Goal: Task Accomplishment & Management: Use online tool/utility

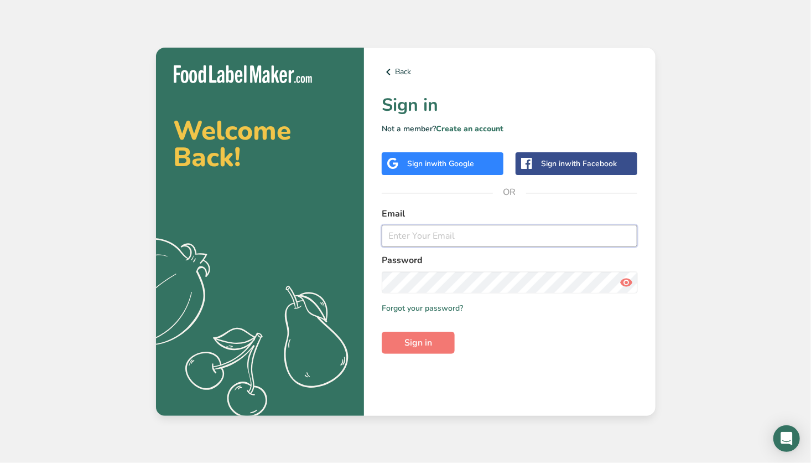
type input "[EMAIL_ADDRESS][DOMAIN_NAME]"
click at [437, 340] on button "Sign in" at bounding box center [418, 342] width 73 height 22
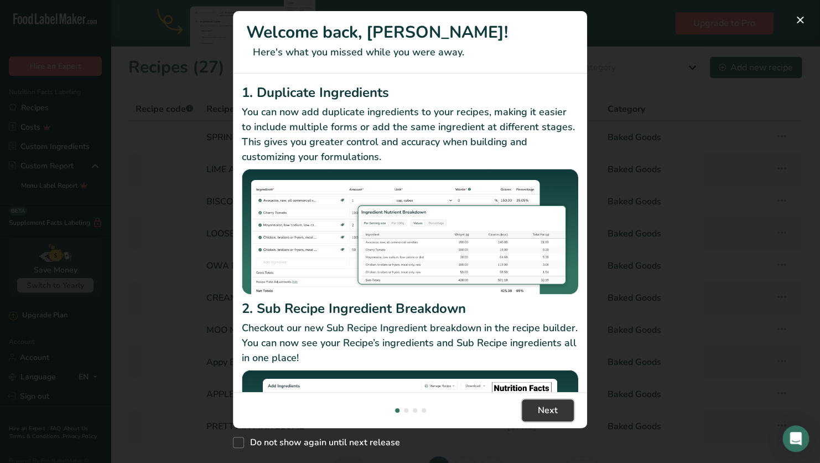
click at [546, 406] on span "Next" at bounding box center [548, 409] width 20 height 13
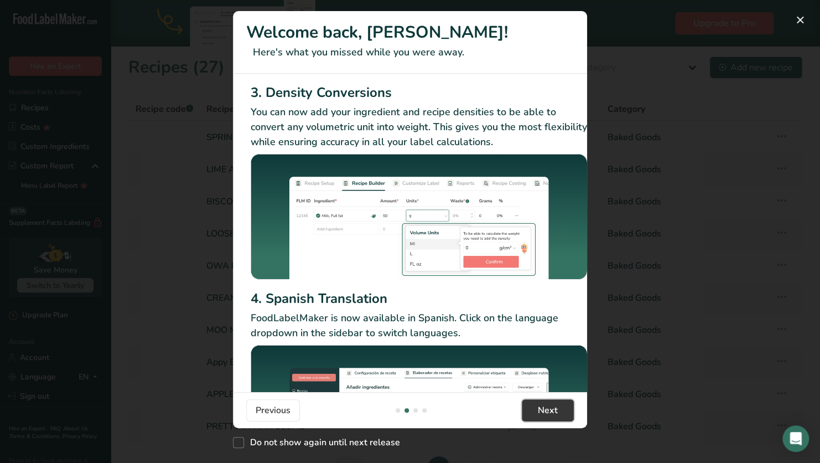
click at [546, 406] on span "Next" at bounding box center [548, 409] width 20 height 13
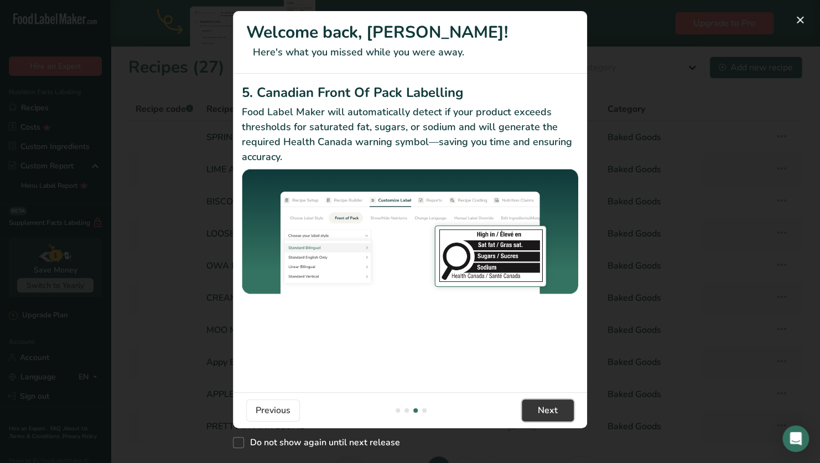
click at [546, 406] on span "Next" at bounding box center [548, 409] width 20 height 13
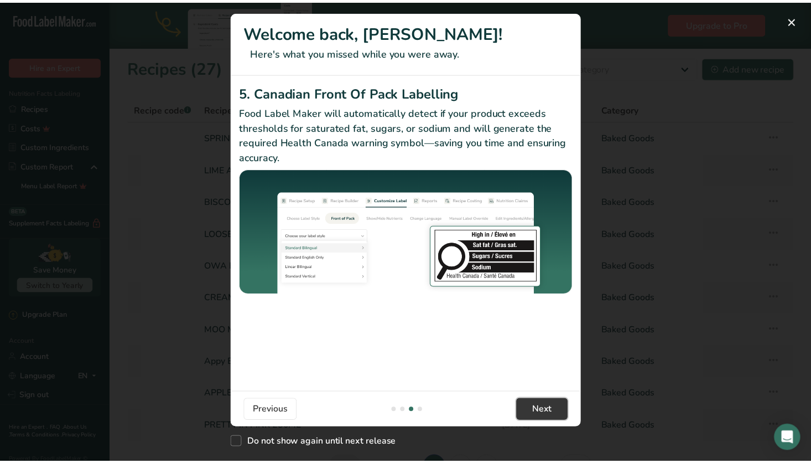
scroll to position [0, 1054]
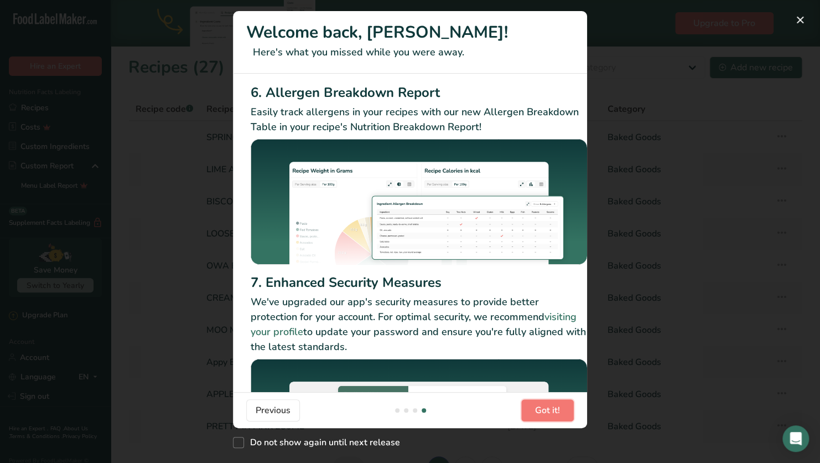
click at [546, 406] on span "Got it!" at bounding box center [547, 409] width 25 height 13
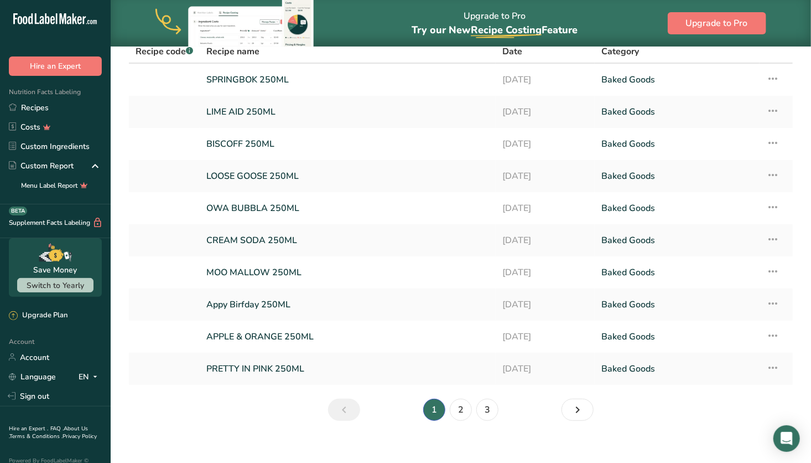
scroll to position [68, 0]
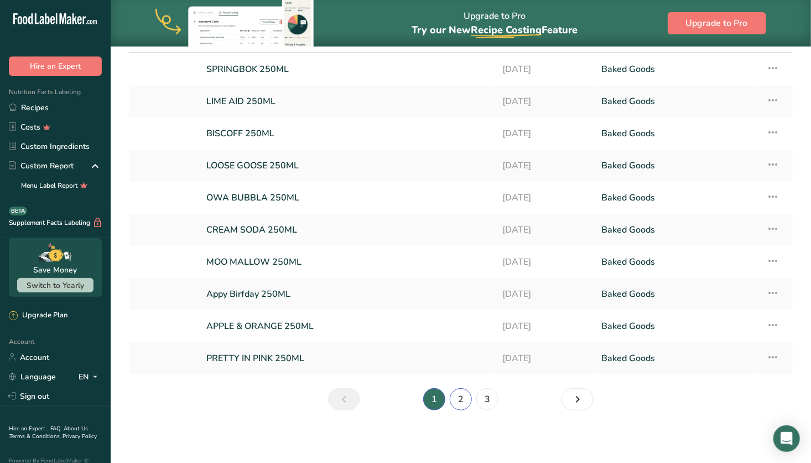
click at [464, 403] on link "2" at bounding box center [461, 399] width 22 height 22
click at [356, 301] on link "GOING OUT OUT 250ML" at bounding box center [347, 293] width 283 height 23
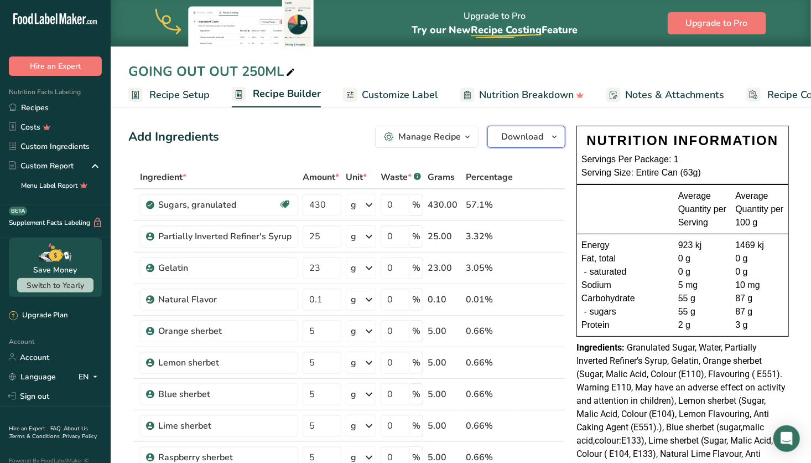
click at [550, 137] on span "button" at bounding box center [554, 136] width 13 height 13
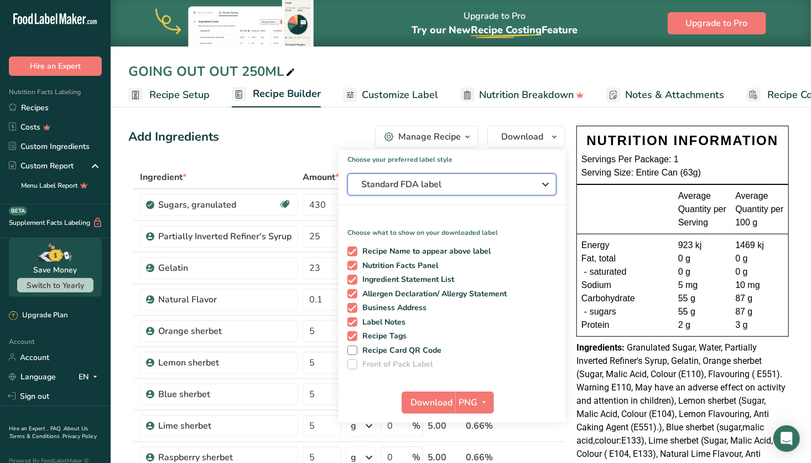
click at [496, 186] on span "Standard FDA label" at bounding box center [444, 184] width 166 height 13
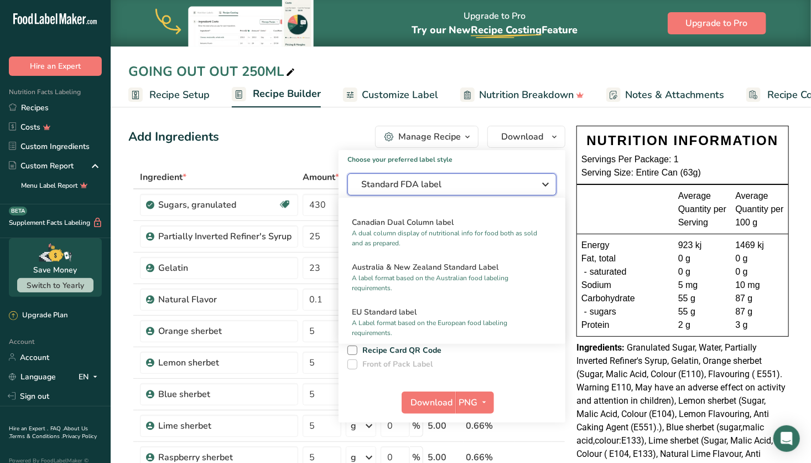
scroll to position [482, 0]
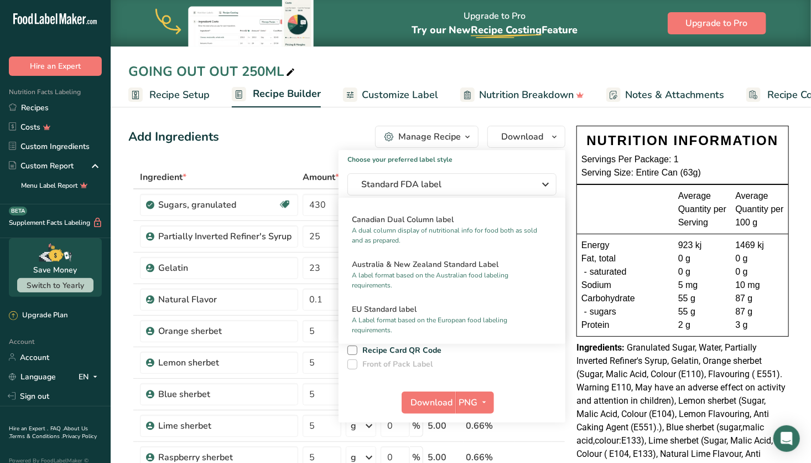
click at [465, 280] on p "A label format based on the Australian food labeling requirements." at bounding box center [447, 280] width 190 height 20
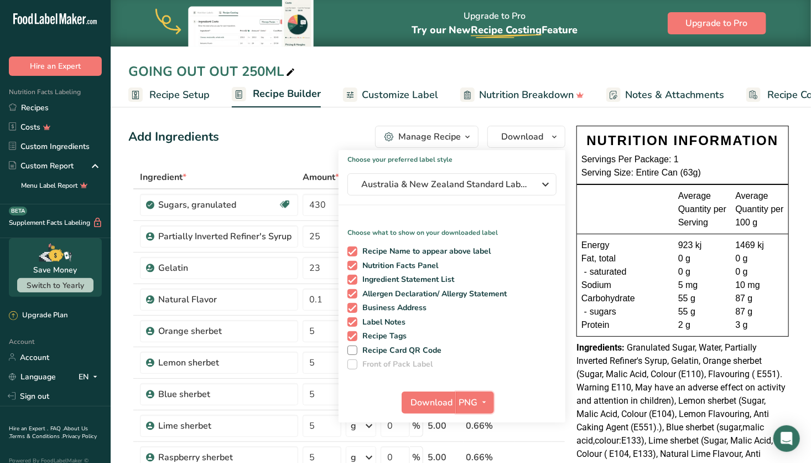
click at [470, 401] on span "PNG" at bounding box center [468, 402] width 19 height 13
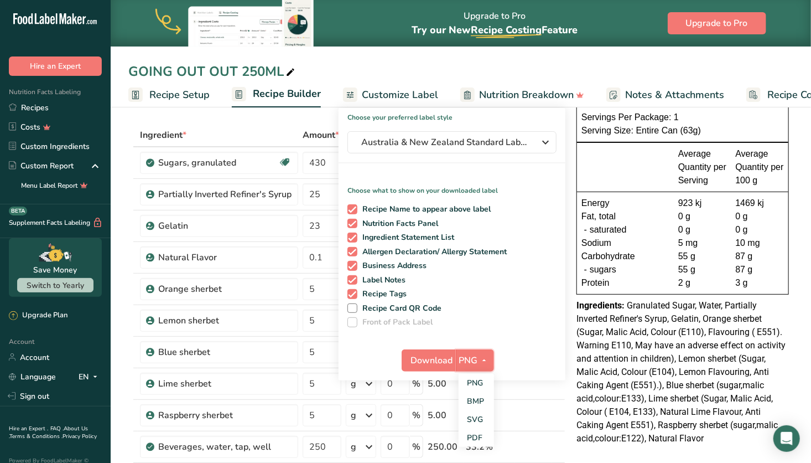
scroll to position [44, 0]
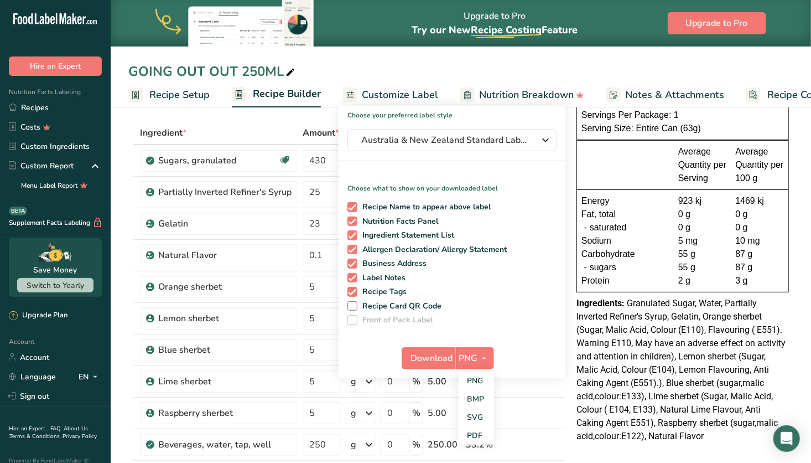
click at [476, 417] on link "SVG" at bounding box center [476, 417] width 35 height 18
click at [423, 355] on span "Download" at bounding box center [432, 357] width 42 height 13
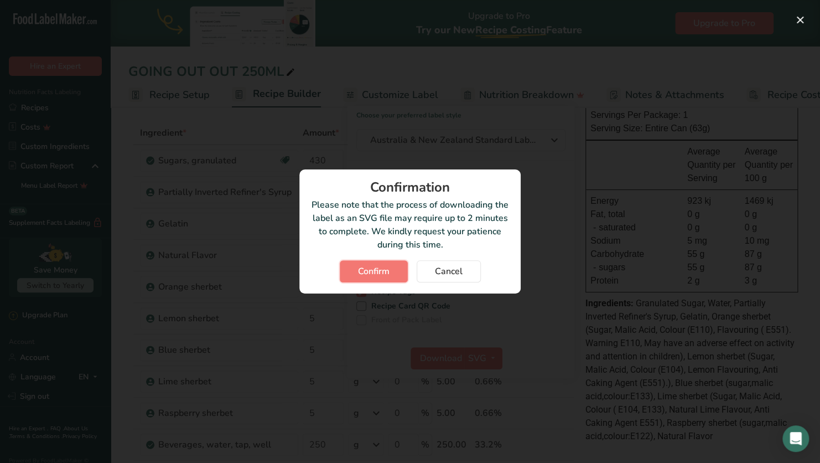
click at [390, 269] on button "Confirm" at bounding box center [374, 271] width 68 height 22
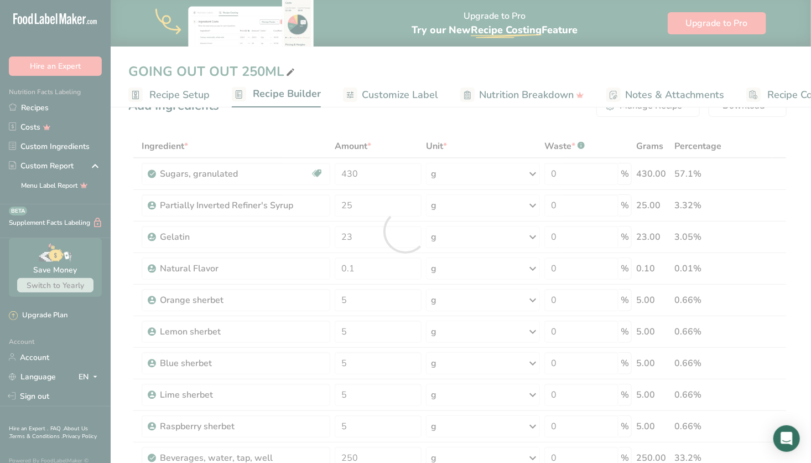
scroll to position [0, 0]
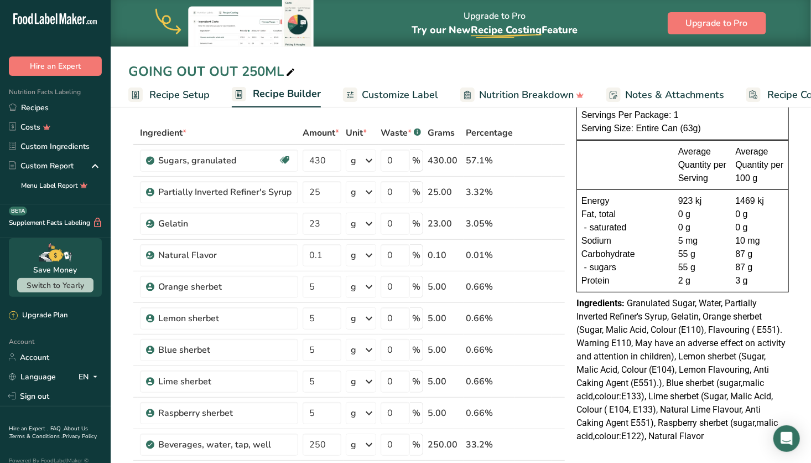
click at [66, 111] on link "Recipes" at bounding box center [55, 107] width 111 height 19
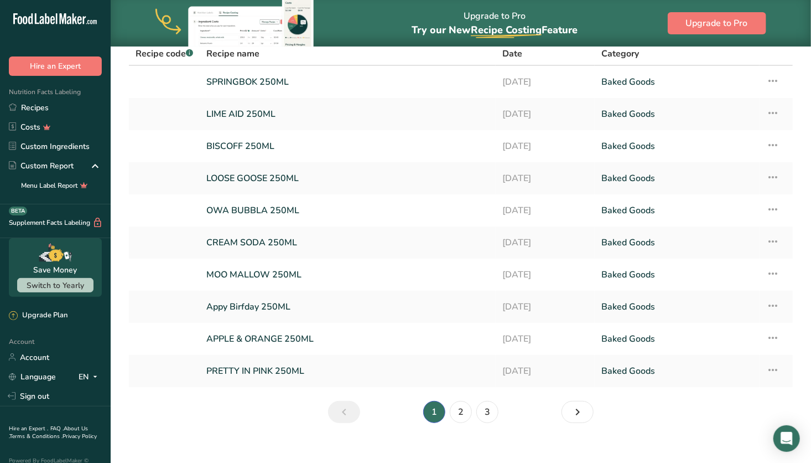
scroll to position [68, 0]
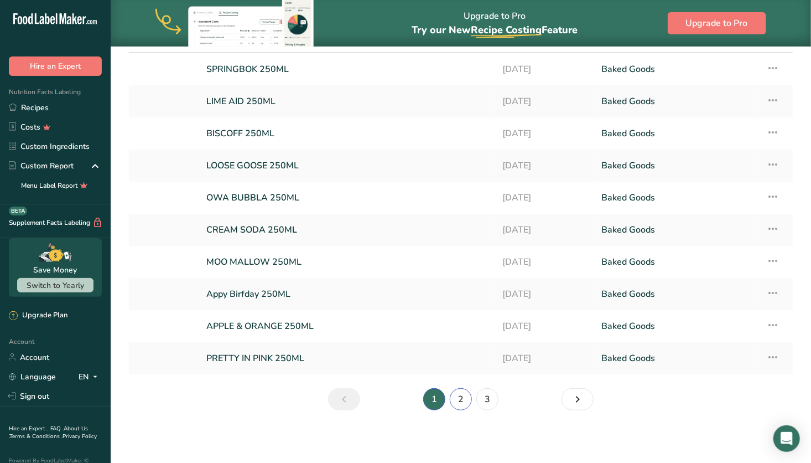
click at [461, 398] on link "2" at bounding box center [461, 399] width 22 height 22
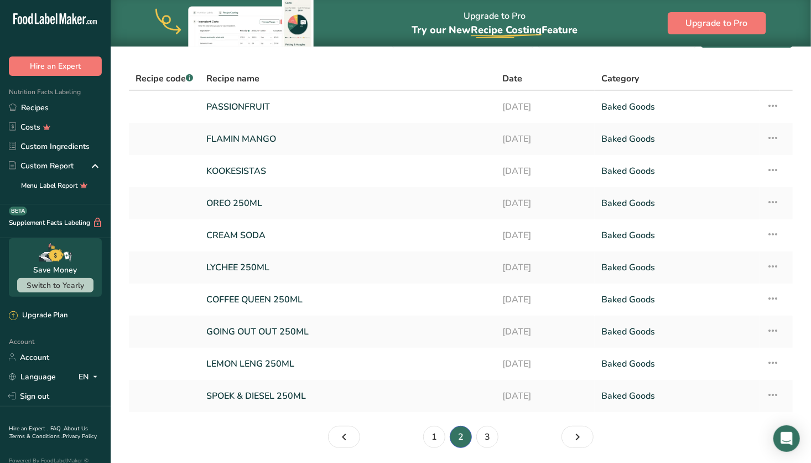
scroll to position [68, 0]
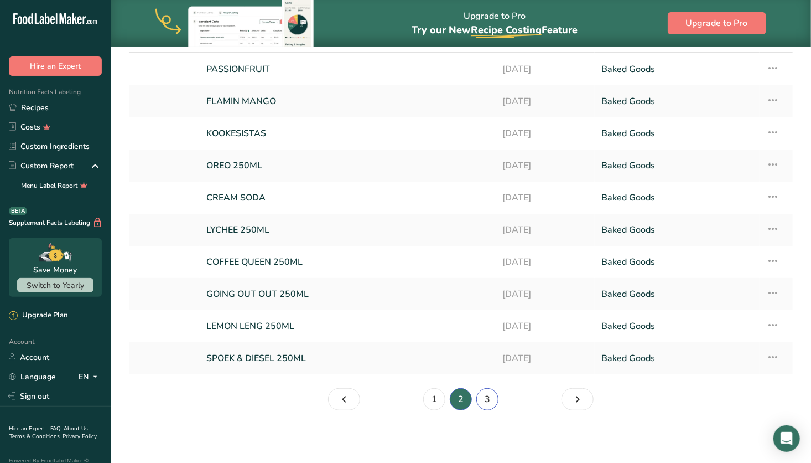
click at [487, 398] on link "3" at bounding box center [487, 399] width 22 height 22
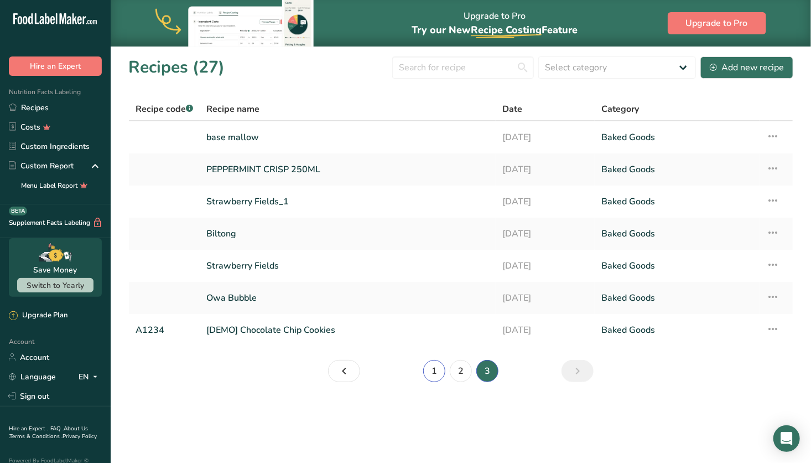
click at [432, 377] on link "1" at bounding box center [434, 371] width 22 height 22
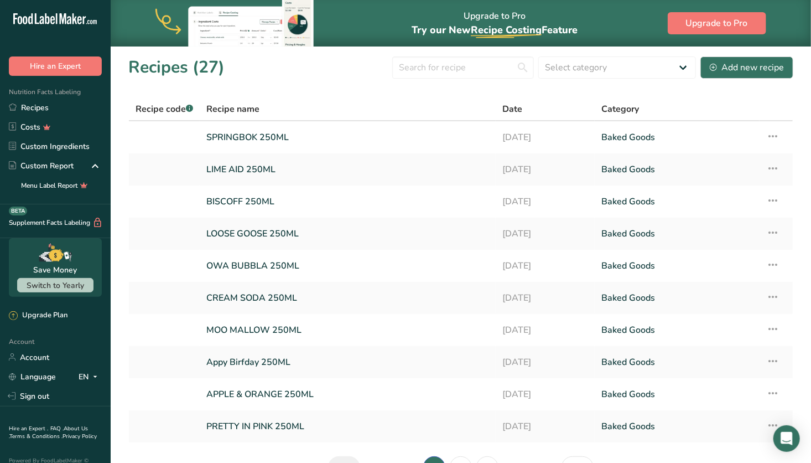
click at [381, 294] on link "CREAM SODA 250ML" at bounding box center [347, 297] width 283 height 23
click at [774, 297] on icon at bounding box center [772, 297] width 13 height 20
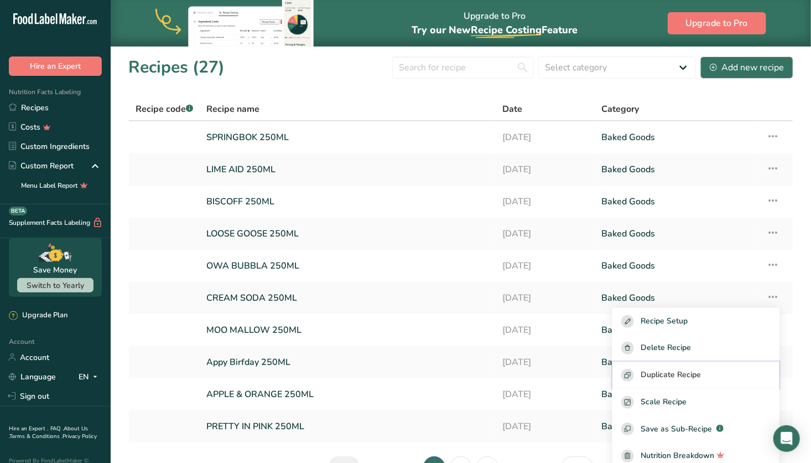
click at [704, 367] on button "Duplicate Recipe" at bounding box center [696, 374] width 167 height 27
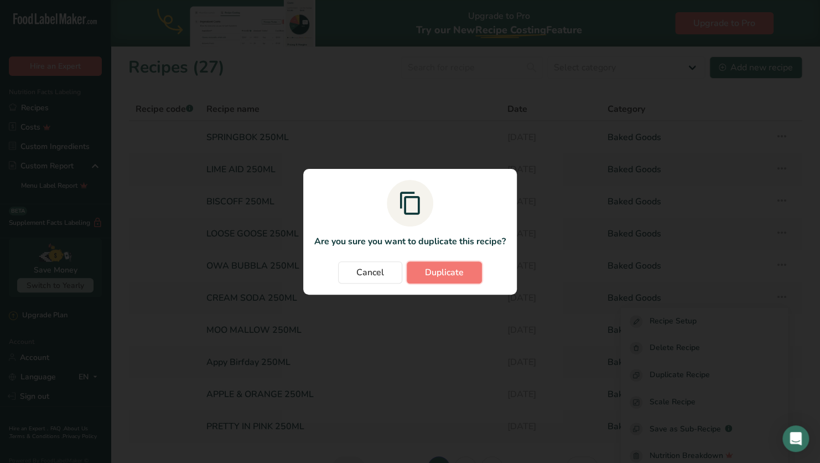
click at [453, 277] on span "Duplicate" at bounding box center [444, 272] width 39 height 13
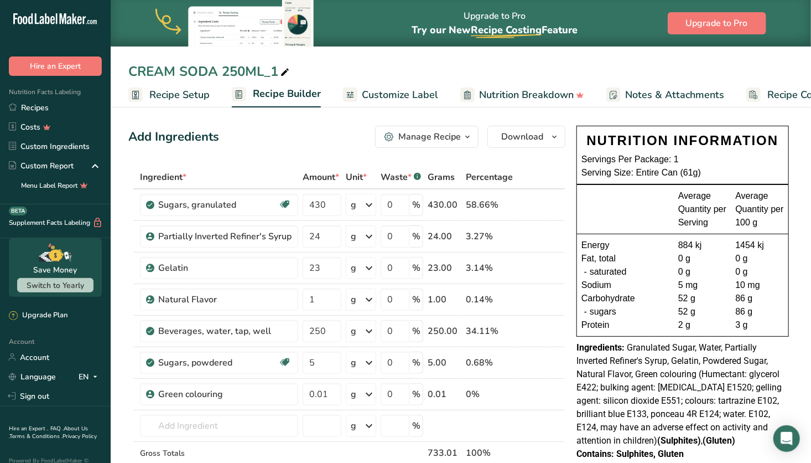
click at [544, 392] on icon at bounding box center [542, 394] width 8 height 12
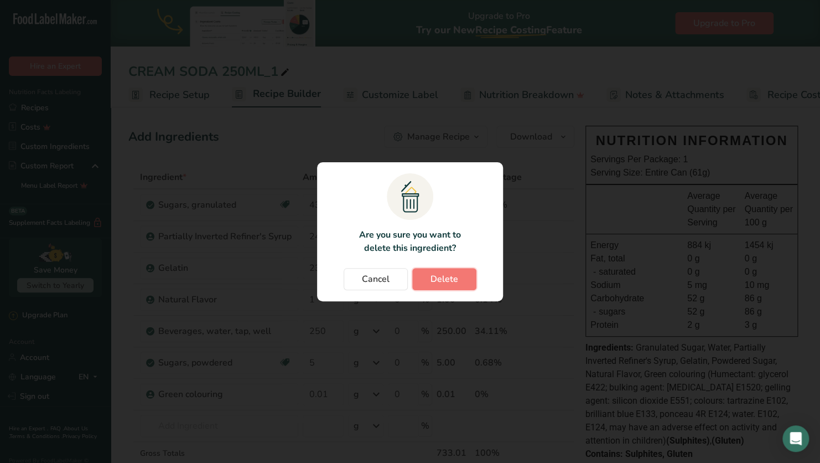
click at [450, 281] on span "Delete" at bounding box center [445, 278] width 28 height 13
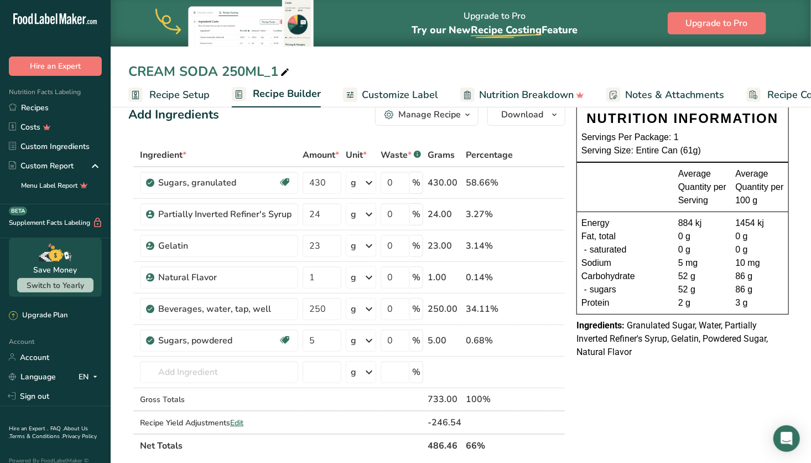
scroll to position [24, 0]
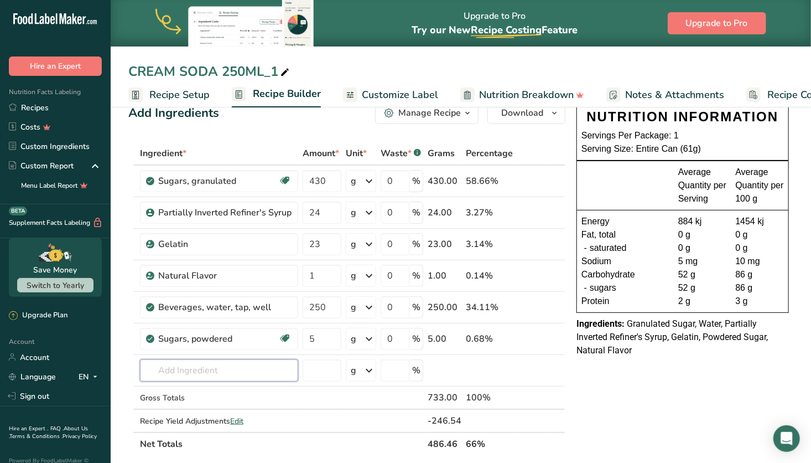
click at [219, 362] on input "text" at bounding box center [219, 370] width 158 height 22
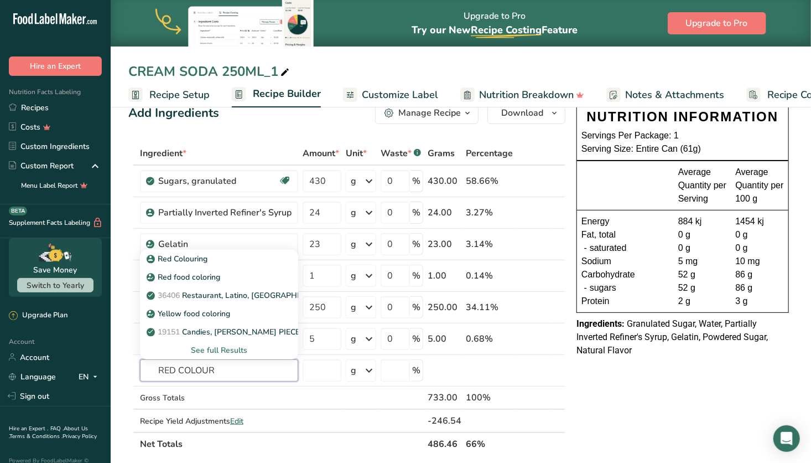
type input "RED COLOUR"
click at [230, 256] on div "Red Colouring" at bounding box center [210, 259] width 123 height 12
type input "Red Colouring"
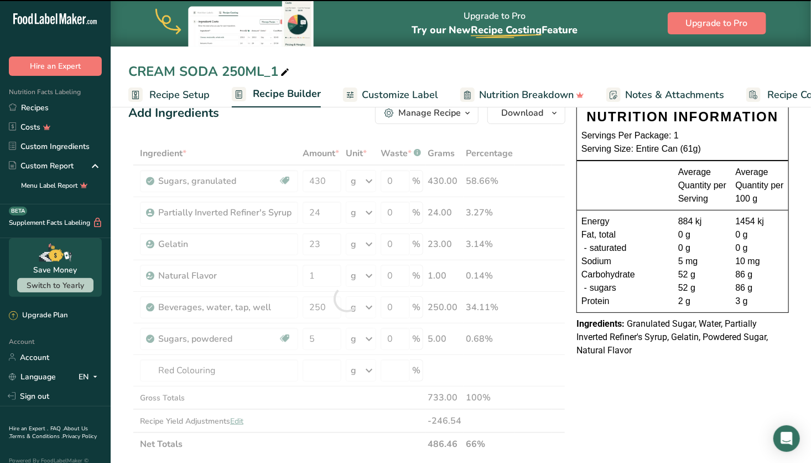
type input "0"
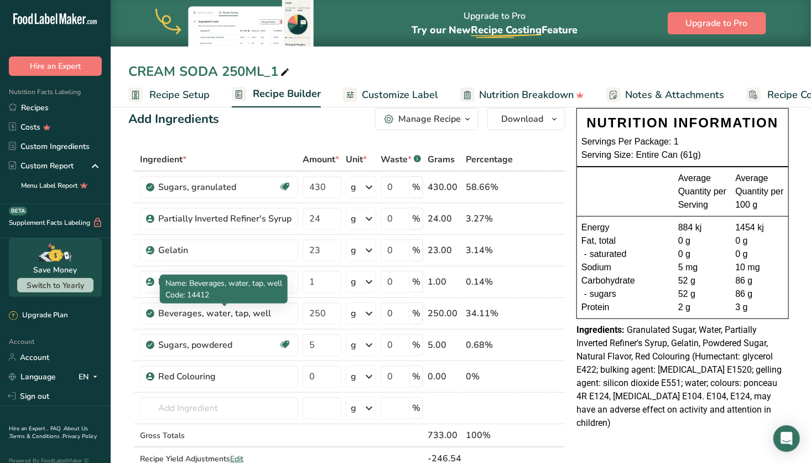
scroll to position [0, 0]
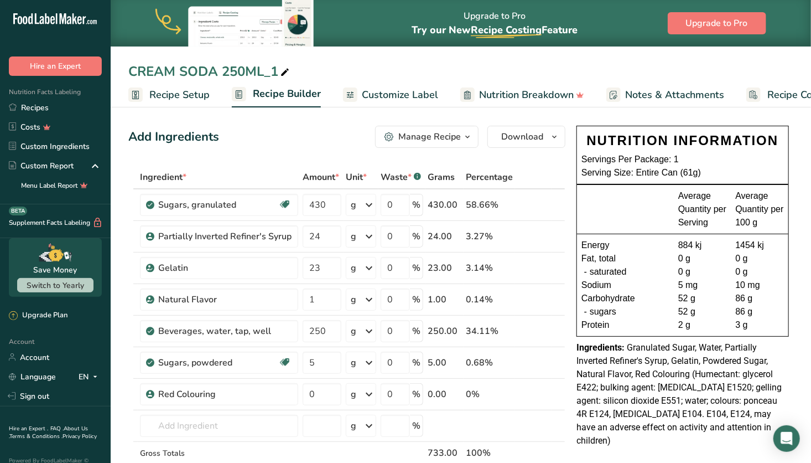
click at [287, 70] on icon at bounding box center [285, 72] width 10 height 15
drag, startPoint x: 274, startPoint y: 71, endPoint x: 103, endPoint y: 76, distance: 171.1
click at [103, 76] on div ".a-20{fill:#fff;} Hire an Expert Nutrition Facts Labeling Recipes Costs Custom …" at bounding box center [405, 447] width 811 height 894
click at [279, 71] on input "STRAWBERRY FIELDS1" at bounding box center [460, 71] width 665 height 20
type input "STRAWBERRY FIELDS 250ML"
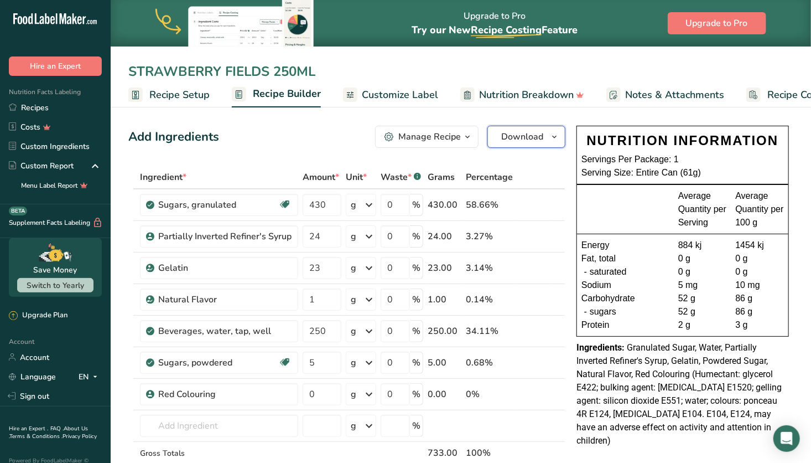
click at [523, 144] on button "Download" at bounding box center [527, 137] width 78 height 22
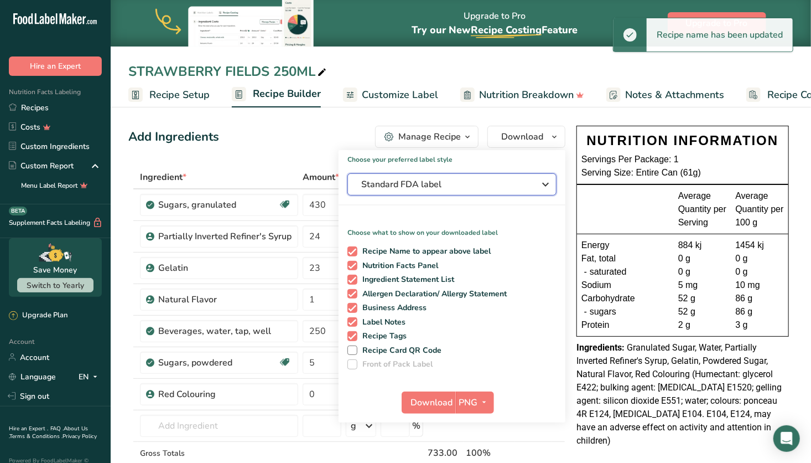
click at [451, 186] on span "Standard FDA label" at bounding box center [444, 184] width 166 height 13
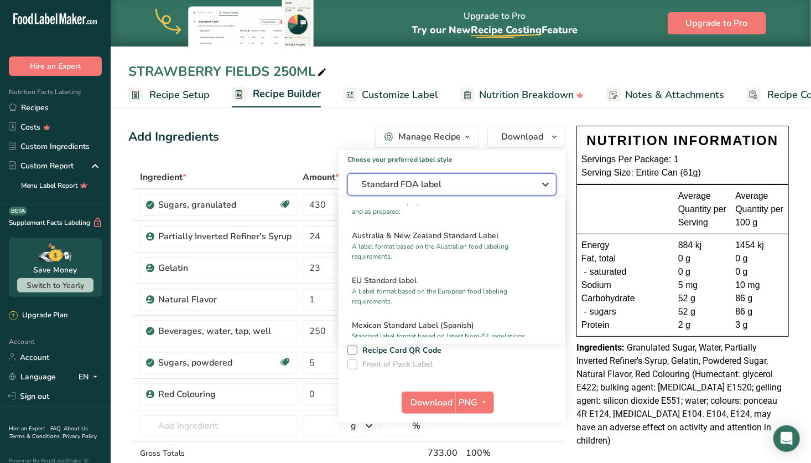
scroll to position [511, 0]
click at [445, 256] on p "A label format based on the Australian food labeling requirements." at bounding box center [447, 251] width 190 height 20
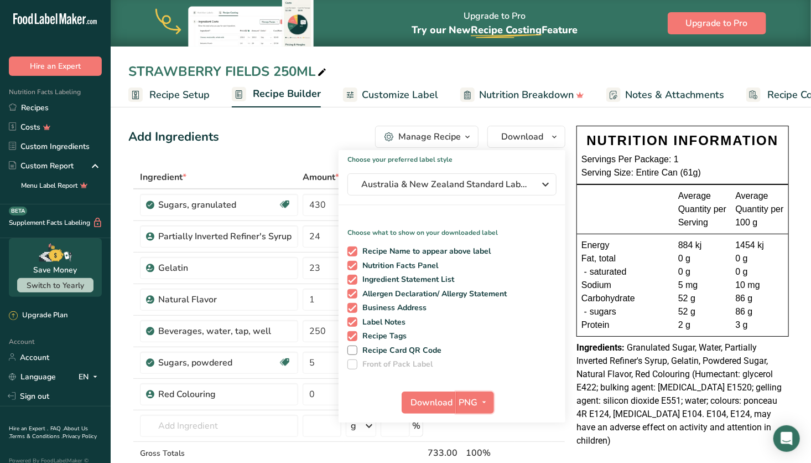
click at [468, 402] on span "PNG" at bounding box center [468, 402] width 19 height 13
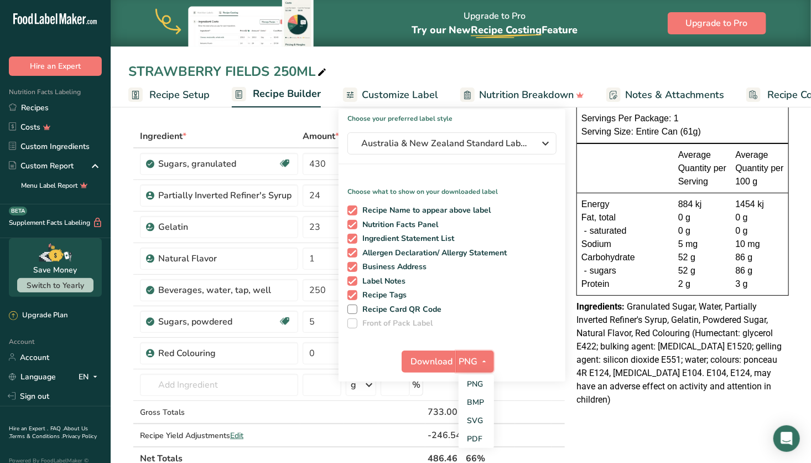
scroll to position [46, 0]
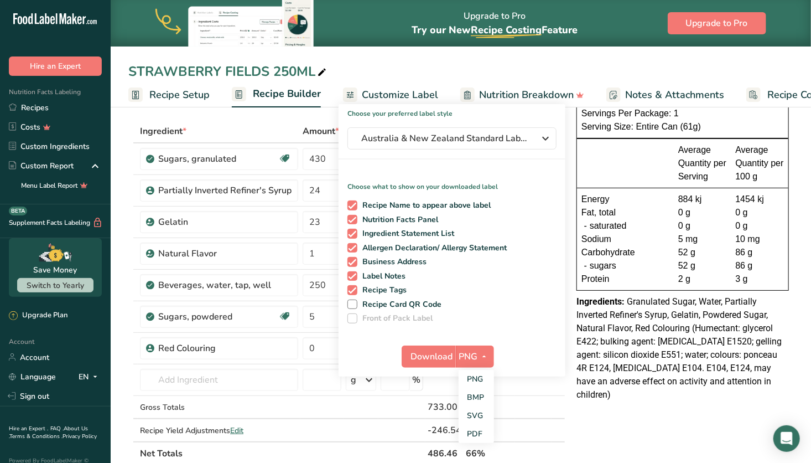
click at [472, 415] on link "SVG" at bounding box center [476, 415] width 35 height 18
click at [439, 355] on span "Download" at bounding box center [432, 356] width 42 height 13
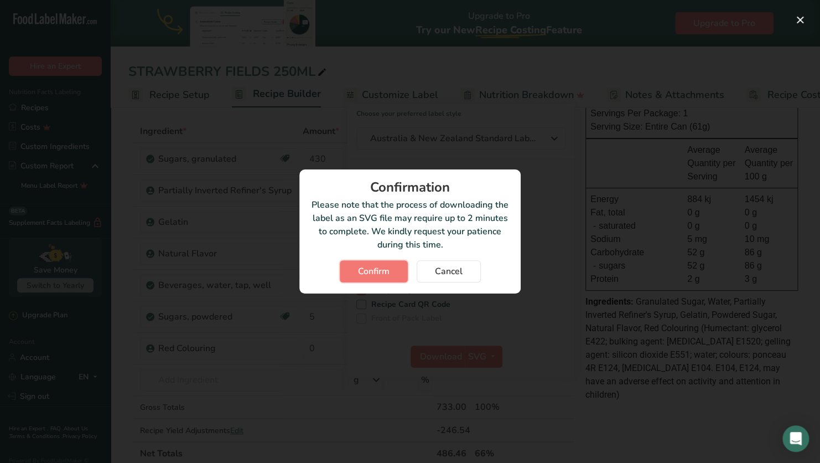
click at [388, 268] on span "Confirm" at bounding box center [374, 271] width 32 height 13
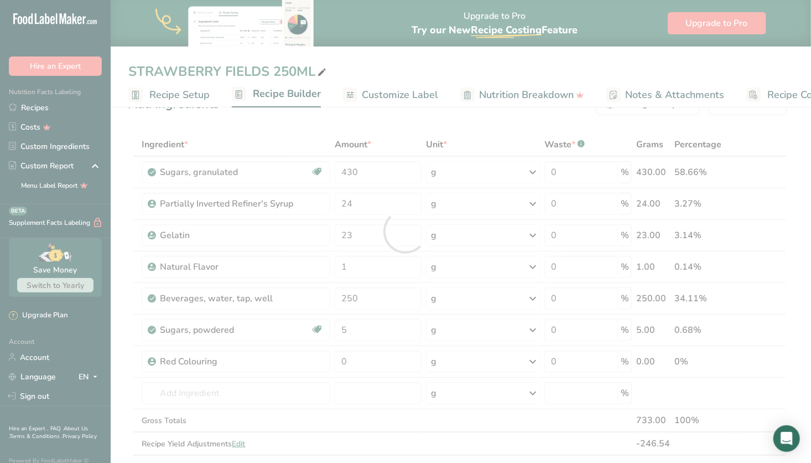
scroll to position [0, 0]
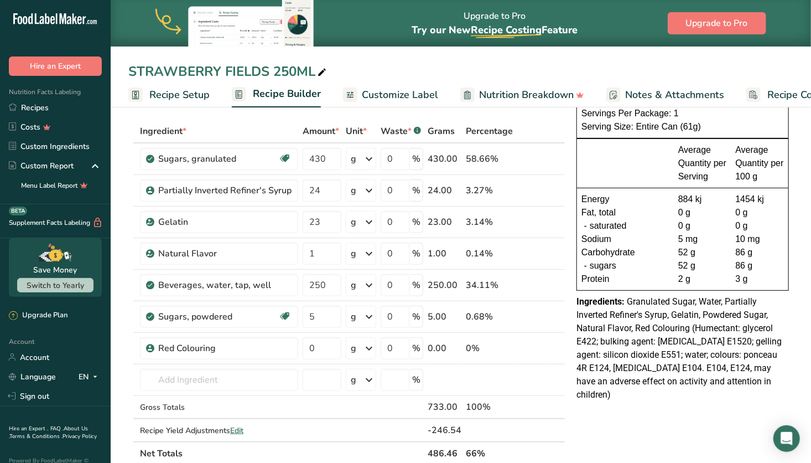
click at [51, 106] on link "Recipes" at bounding box center [55, 107] width 111 height 19
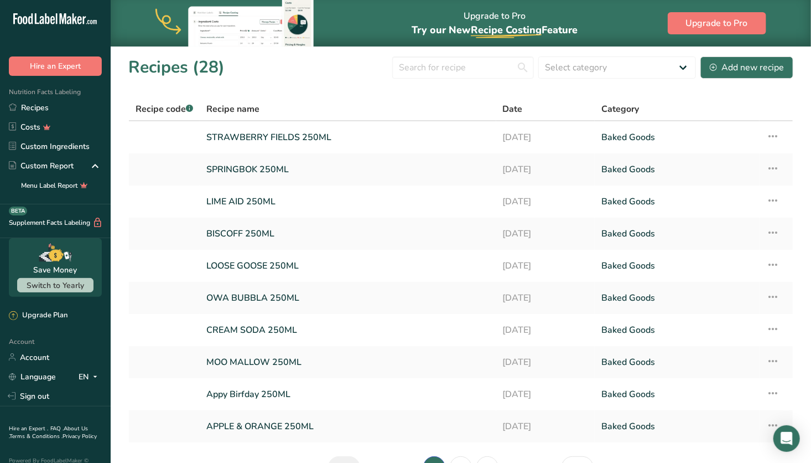
click at [776, 133] on icon at bounding box center [772, 136] width 13 height 20
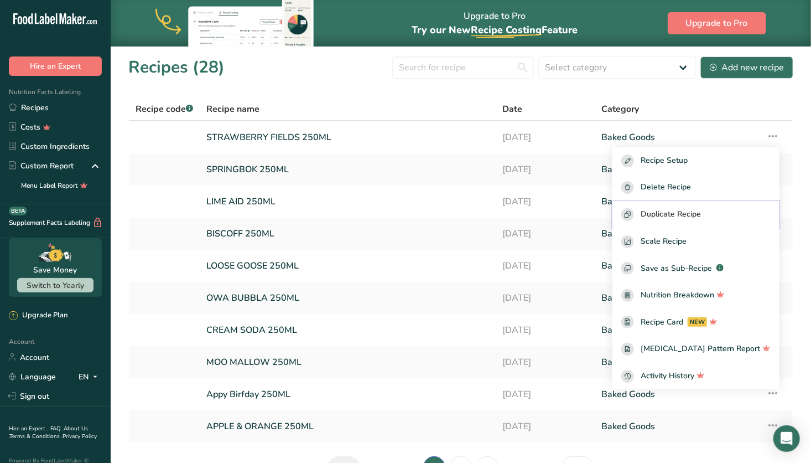
click at [701, 217] on span "Duplicate Recipe" at bounding box center [671, 214] width 60 height 13
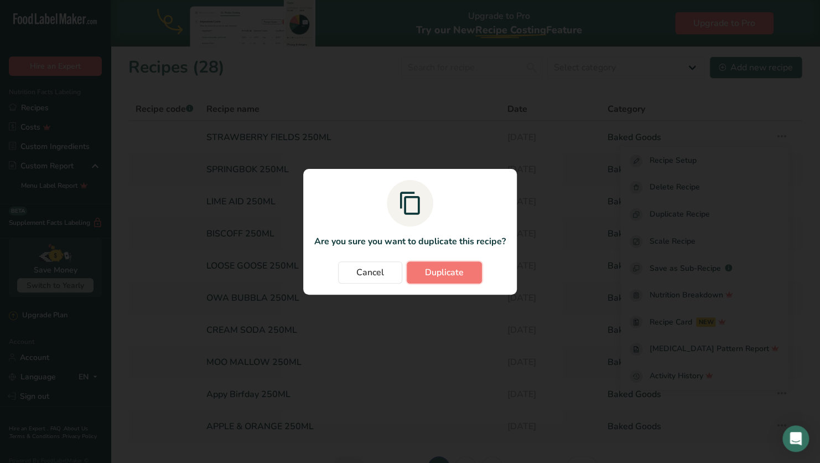
click at [439, 272] on span "Duplicate" at bounding box center [444, 272] width 39 height 13
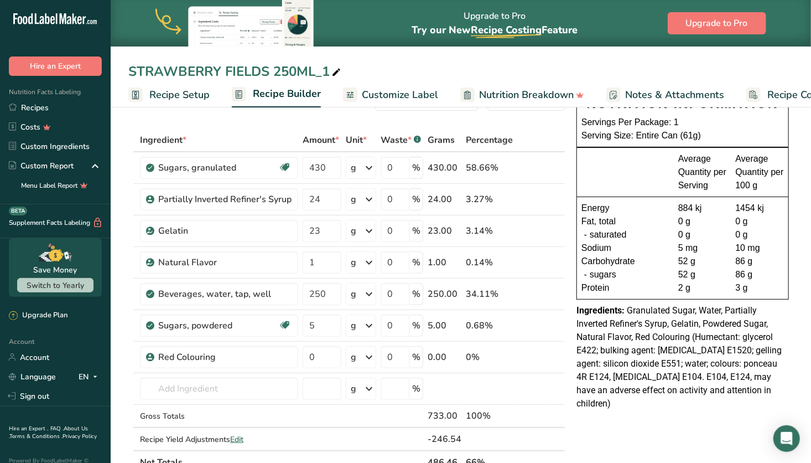
scroll to position [38, 0]
click at [541, 356] on icon at bounding box center [542, 357] width 8 height 12
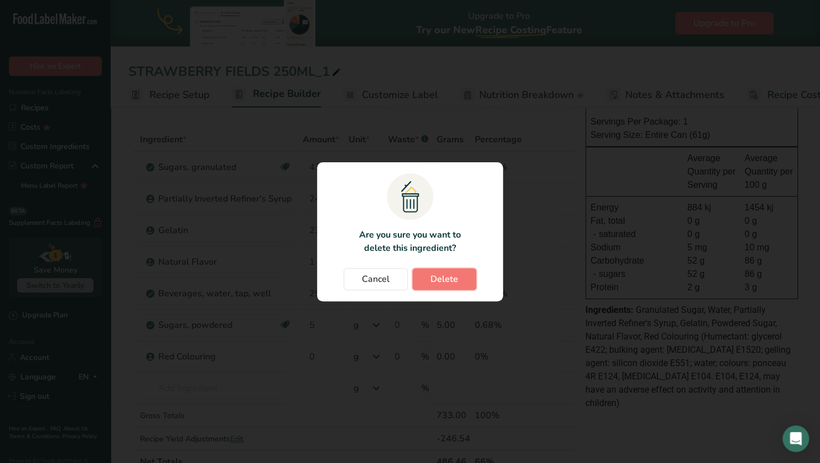
click at [444, 279] on span "Delete" at bounding box center [445, 278] width 28 height 13
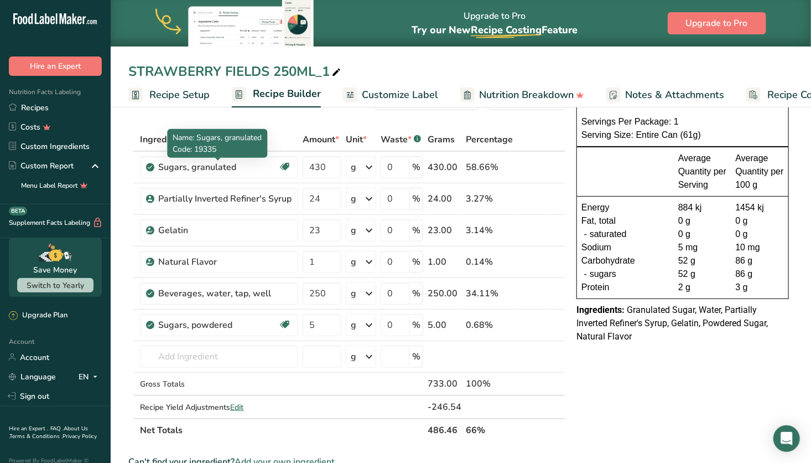
scroll to position [83, 0]
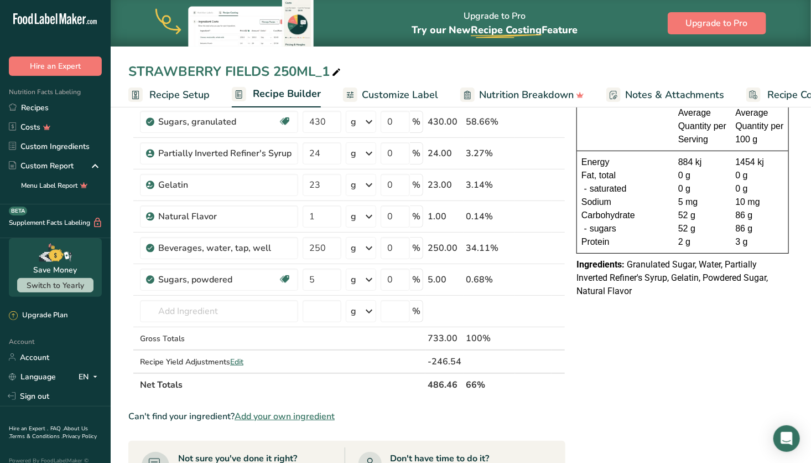
click at [59, 144] on link "Custom Ingredients" at bounding box center [55, 146] width 111 height 19
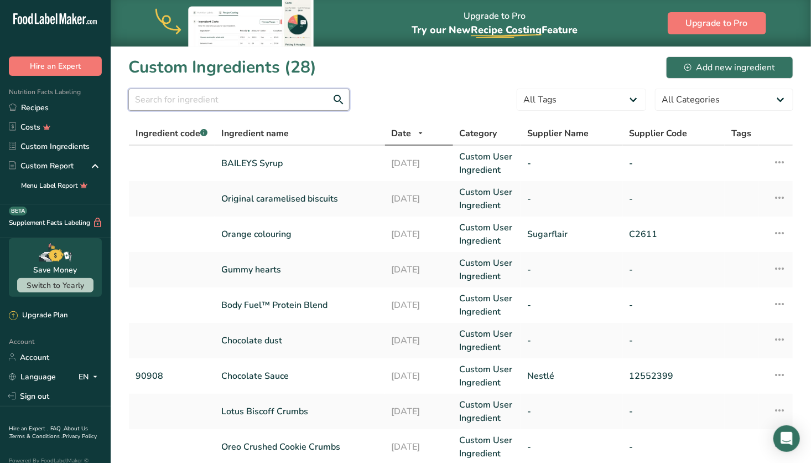
click at [260, 92] on input "text" at bounding box center [238, 100] width 221 height 22
drag, startPoint x: 747, startPoint y: 65, endPoint x: 702, endPoint y: 60, distance: 45.2
click at [702, 60] on button "Add new ingredient" at bounding box center [729, 67] width 127 height 22
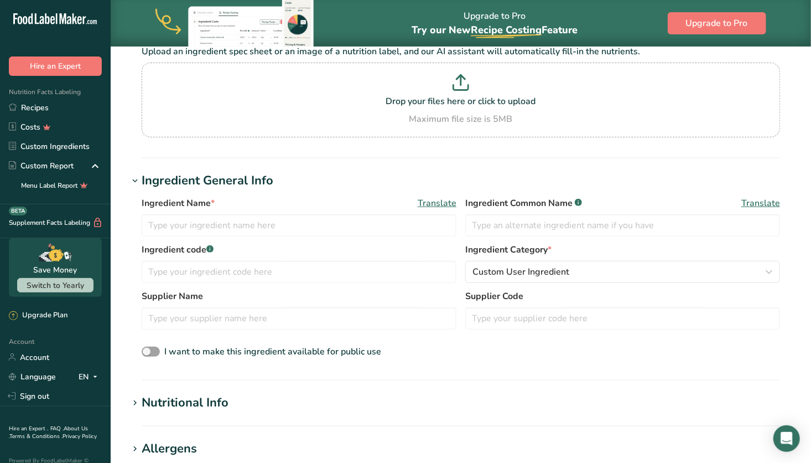
scroll to position [102, 0]
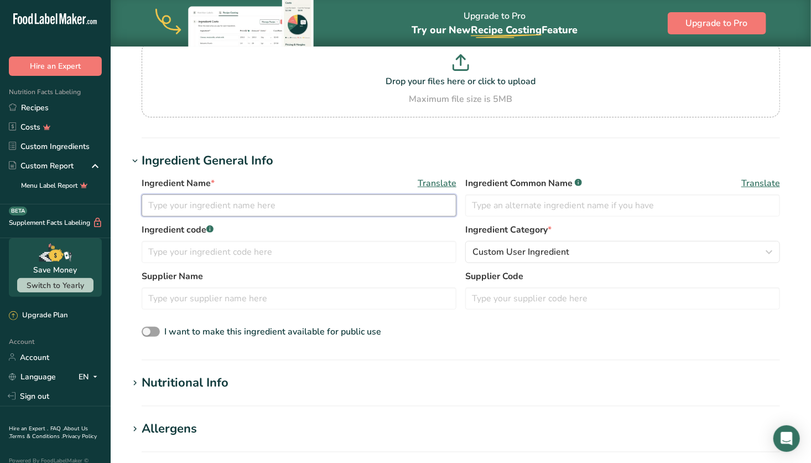
click at [292, 200] on input "text" at bounding box center [299, 205] width 315 height 22
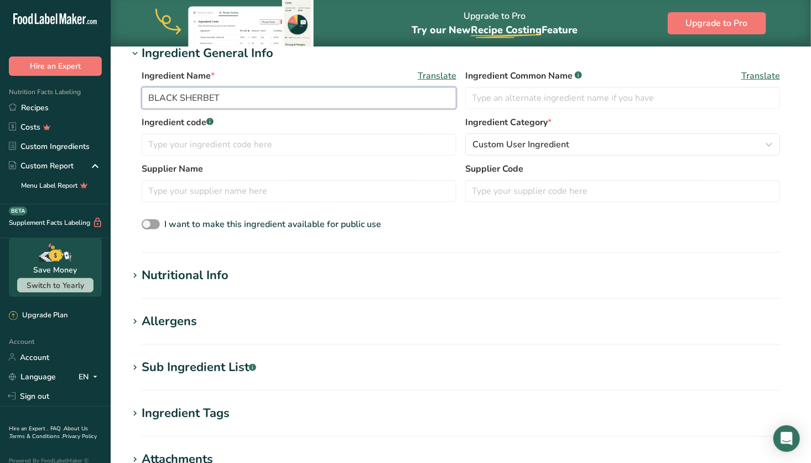
scroll to position [215, 0]
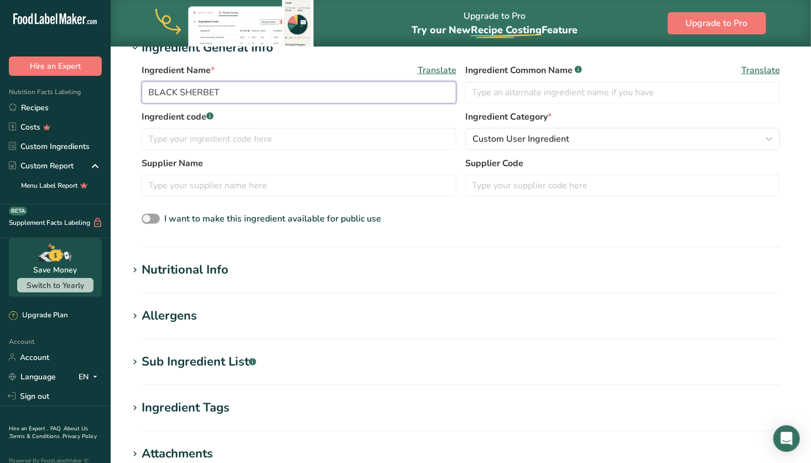
type input "BLACK SHERBET"
click at [224, 272] on div "Nutritional Info" at bounding box center [185, 270] width 87 height 18
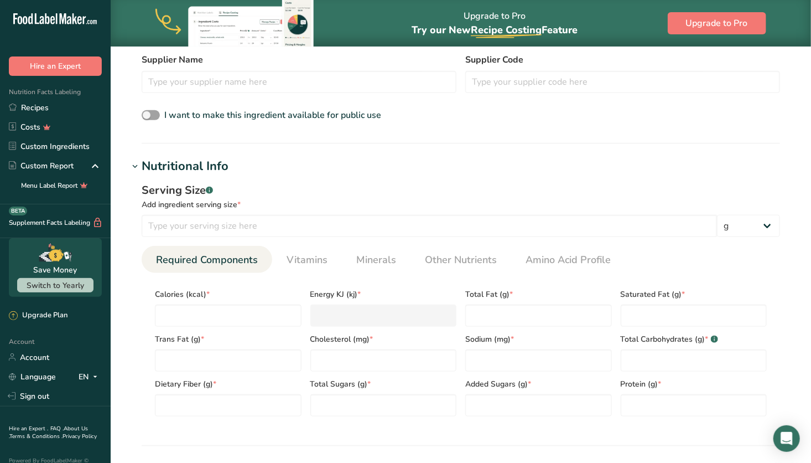
scroll to position [319, 0]
click at [221, 168] on div "Nutritional Info" at bounding box center [185, 166] width 87 height 18
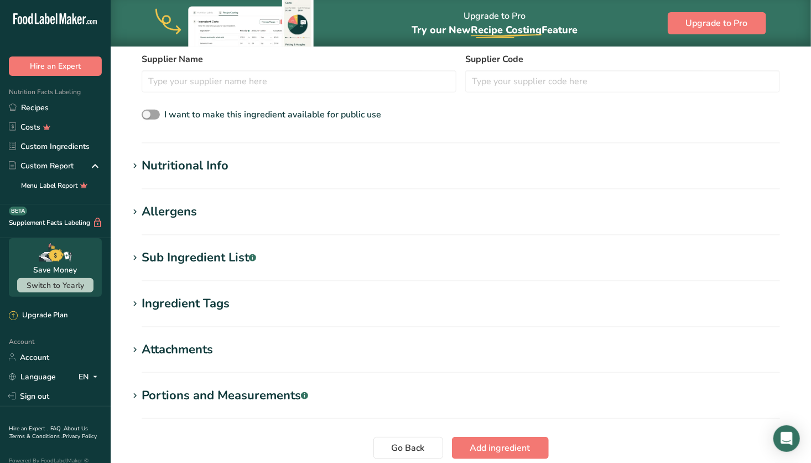
click at [215, 261] on div "Sub Ingredient List .a-a{fill:#347362;}.b-a{fill:#fff;}" at bounding box center [199, 257] width 115 height 18
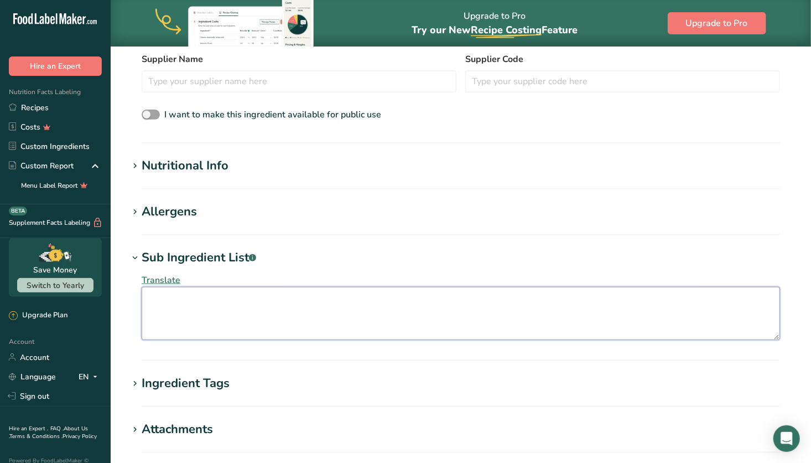
click at [213, 306] on textarea at bounding box center [461, 313] width 639 height 53
paste textarea "Ingredients: Sugar, Malic Acid, Colour E172, Flavours. Warning E172 may have an…"
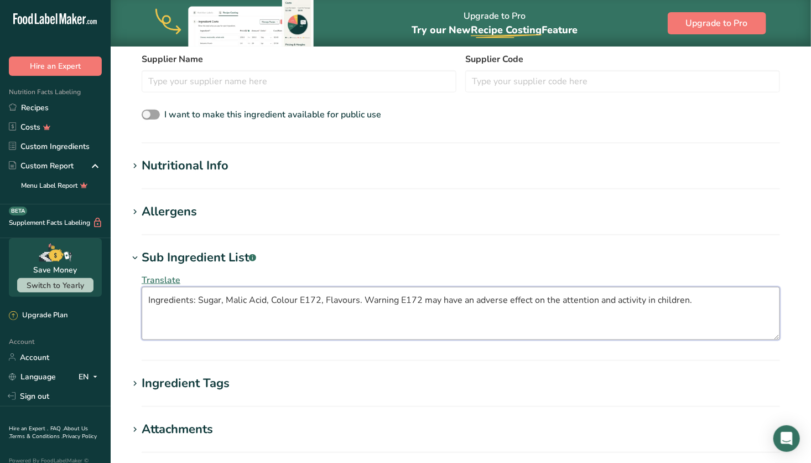
type textarea "Ingredients: Sugar, Malic Acid, Colour E172, Flavours. Warning E172 may have an…"
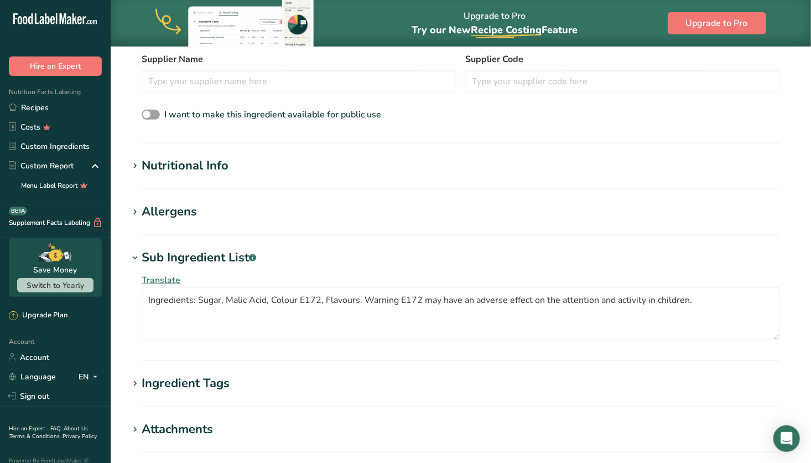
click at [341, 255] on h1 "Sub Ingredient List .a-a{fill:#347362;}.b-a{fill:#fff;}" at bounding box center [460, 257] width 665 height 18
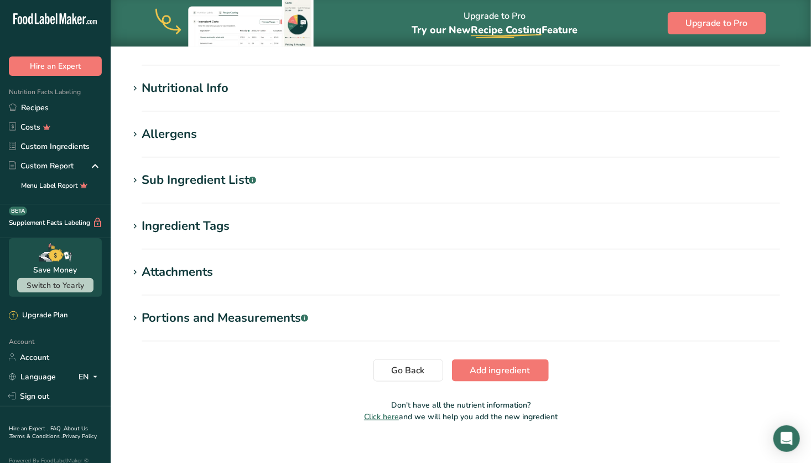
scroll to position [397, 0]
click at [510, 367] on span "Add ingredient" at bounding box center [500, 368] width 60 height 13
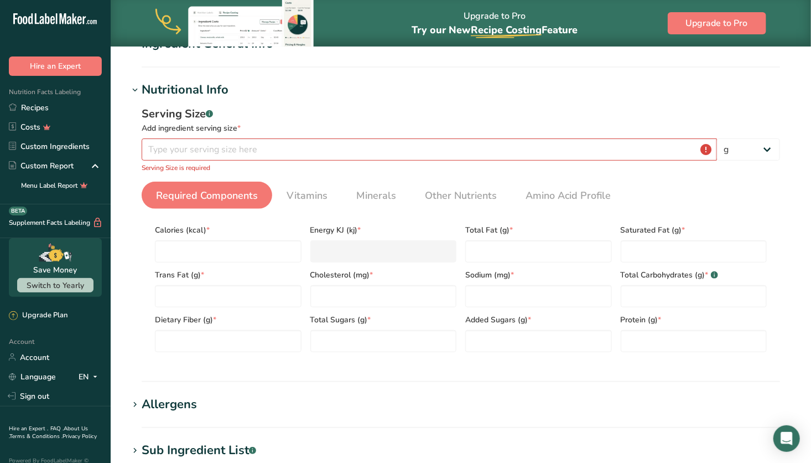
scroll to position [106, 0]
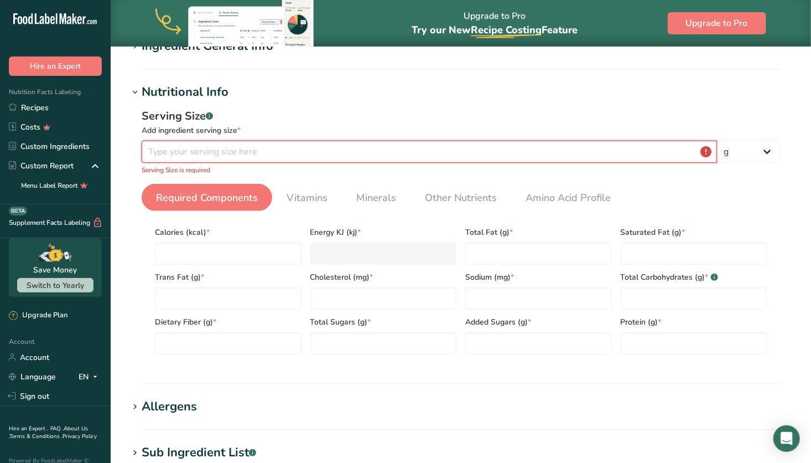
click at [224, 154] on input "number" at bounding box center [430, 152] width 576 height 22
type input "1"
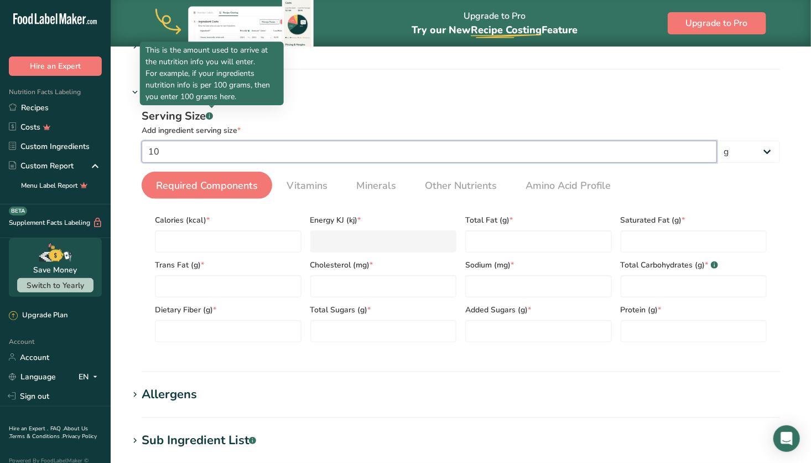
type input "1"
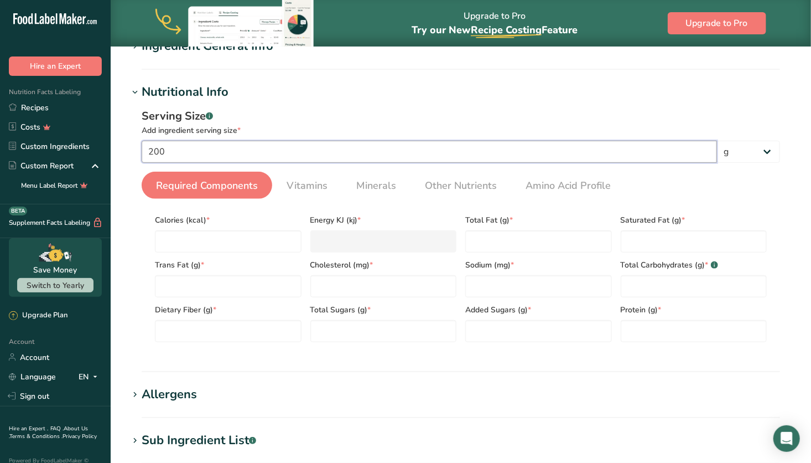
type input "200"
click at [725, 108] on div "Serving Size .a-a{fill:#347362;}.b-a{fill:#fff;}" at bounding box center [461, 116] width 639 height 17
click at [302, 182] on span "Vitamins" at bounding box center [307, 185] width 41 height 15
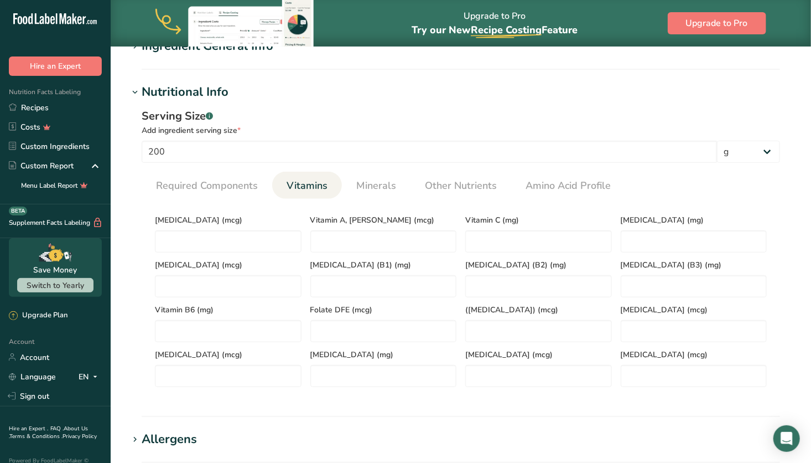
click at [230, 180] on span "Required Components" at bounding box center [207, 185] width 102 height 15
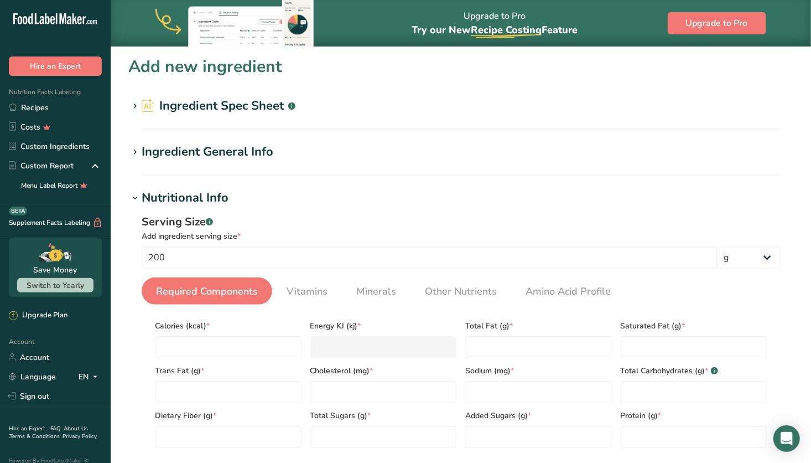
scroll to position [0, 0]
click at [230, 108] on h2 "Ingredient Spec Sheet .a-a{fill:#347362;}.b-a{fill:#fff;}" at bounding box center [219, 106] width 154 height 18
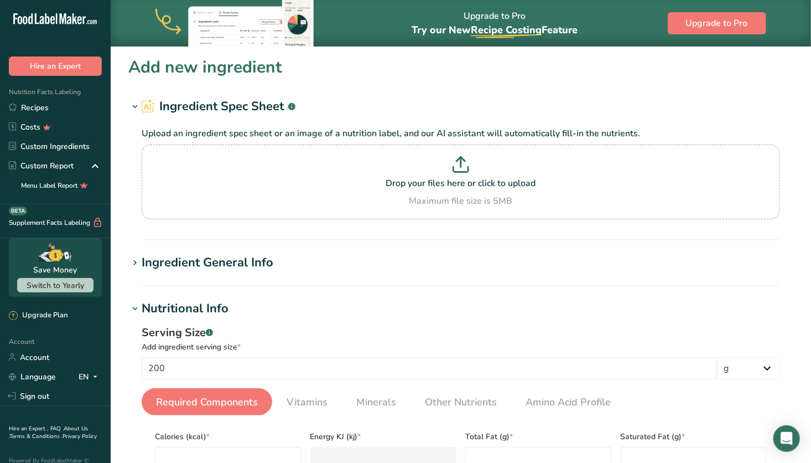
click at [67, 107] on link "Recipes" at bounding box center [55, 107] width 111 height 19
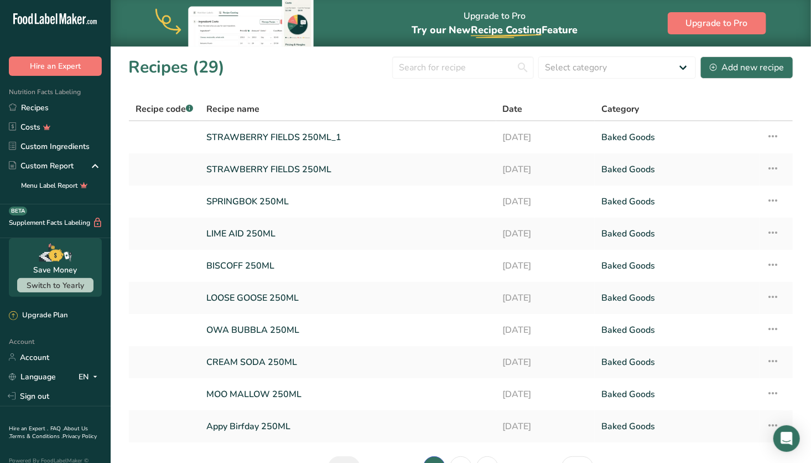
click at [344, 131] on link "STRAWBERRY FIELDS 250ML_1" at bounding box center [347, 137] width 283 height 23
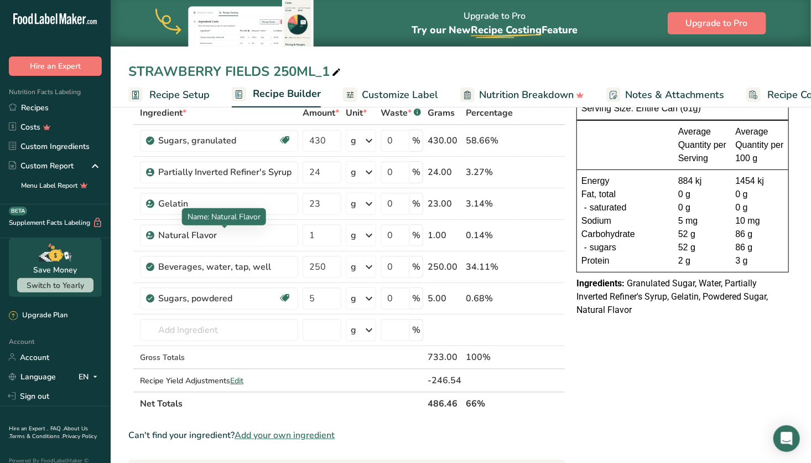
scroll to position [64, 0]
click at [234, 332] on input "text" at bounding box center [219, 330] width 158 height 22
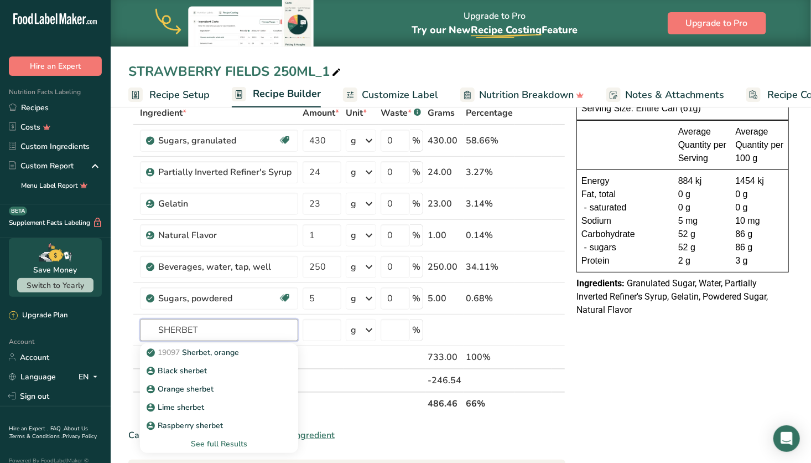
type input "SHERBET"
click at [219, 367] on div "Black sherbet" at bounding box center [210, 371] width 123 height 12
type input "Black sherbet"
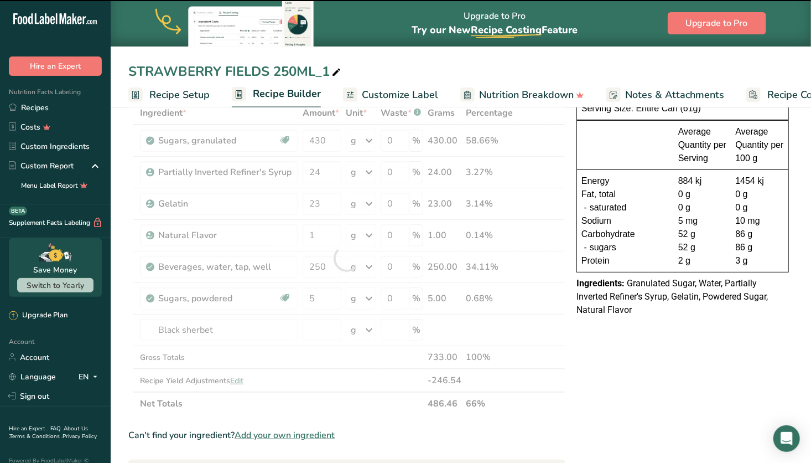
type input "0"
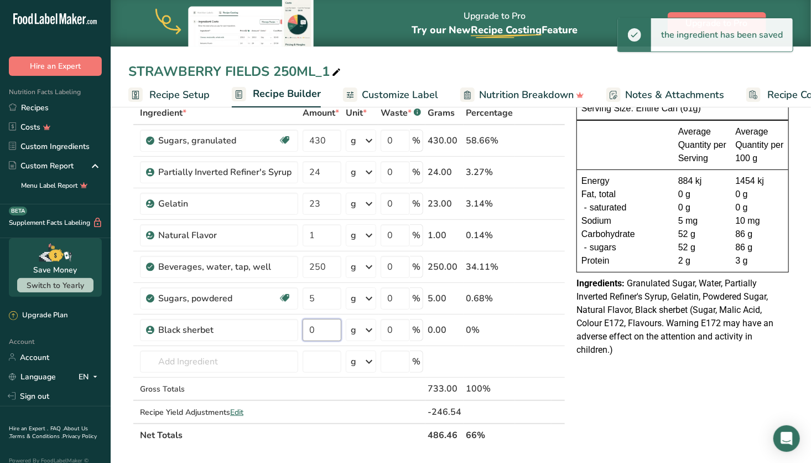
click at [322, 328] on input "0" at bounding box center [322, 330] width 39 height 22
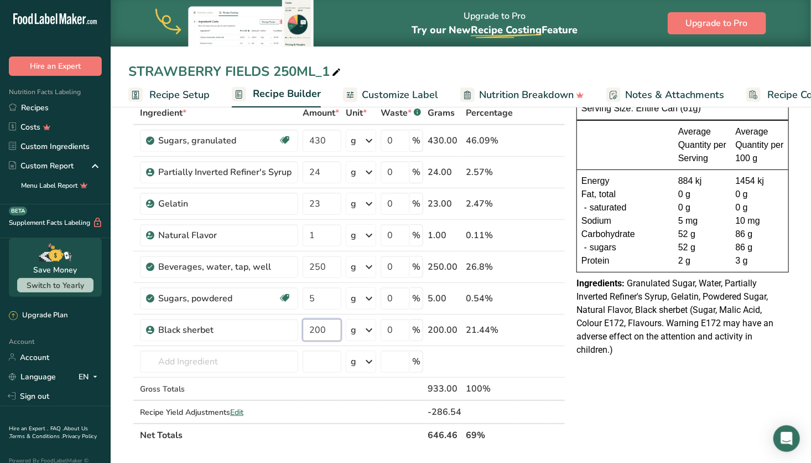
type input "200"
click at [330, 139] on div "Ingredient * Amount * Unit * Waste * .a-a{fill:#347362;}.b-a{fill:#fff;} Grams …" at bounding box center [346, 273] width 437 height 345
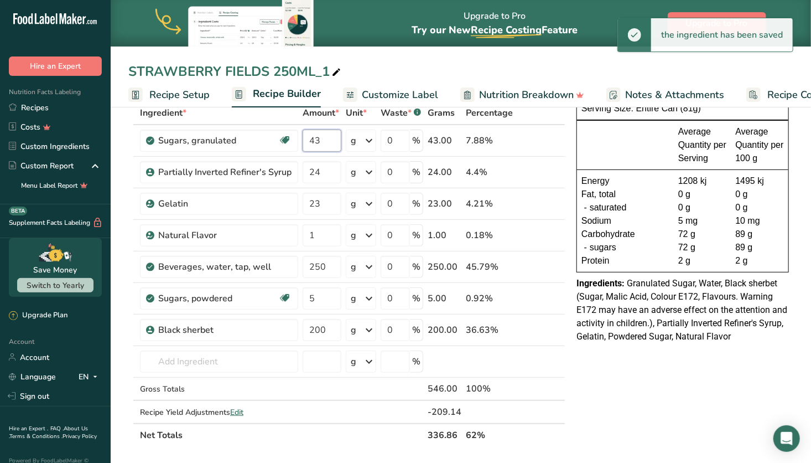
type input "4"
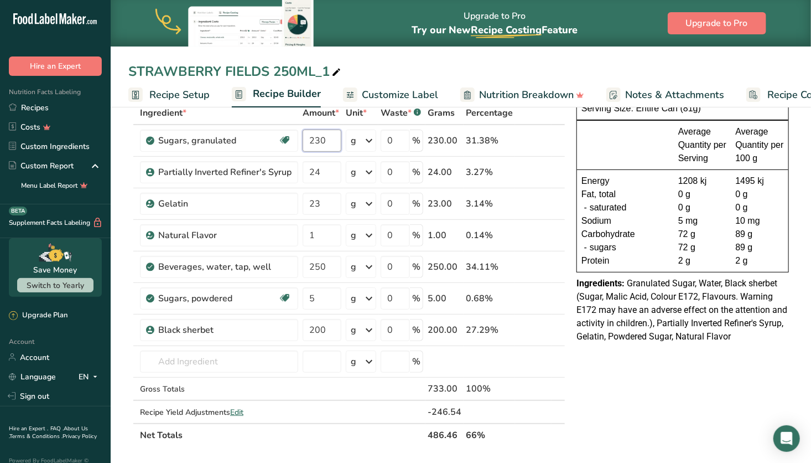
type input "230"
click at [595, 375] on div "NUTRITION INFORMATION Servings Per Package: 1 Serving Size: Entire Can (81g) Av…" at bounding box center [682, 434] width 221 height 755
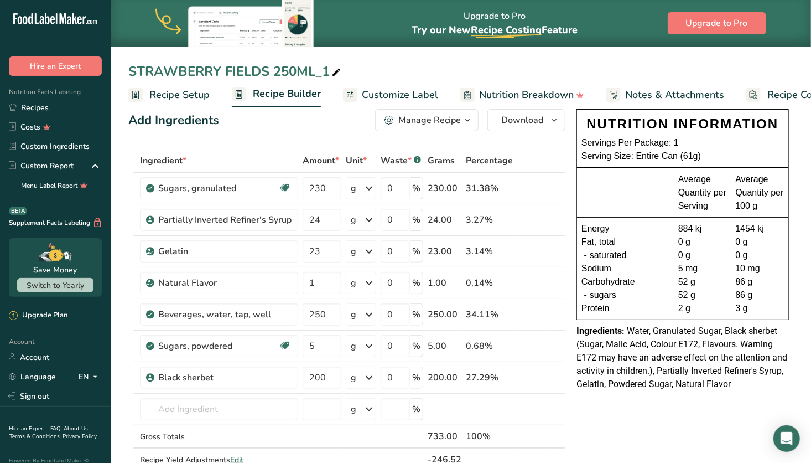
scroll to position [0, 0]
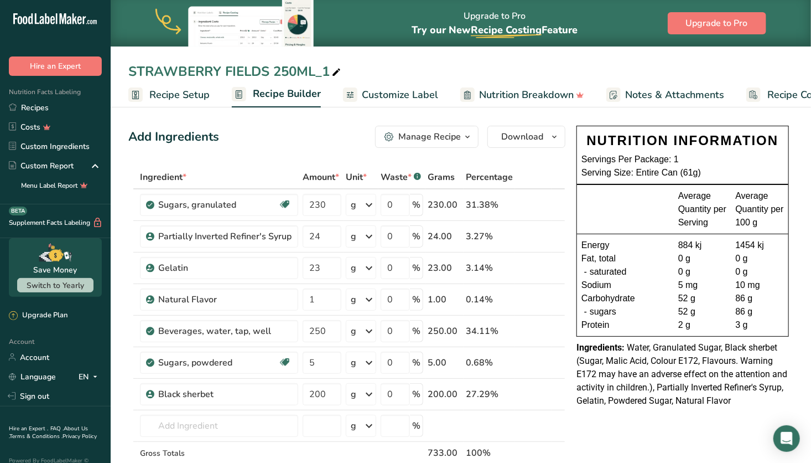
click at [340, 73] on icon at bounding box center [336, 72] width 10 height 15
drag, startPoint x: 273, startPoint y: 71, endPoint x: 105, endPoint y: 69, distance: 168.8
click at [105, 69] on div ".a-20{fill:#fff;} Hire an Expert Nutrition Facts Labeling Recipes Costs Custom …" at bounding box center [405, 447] width 811 height 894
type input "FIZZY COLA 250ML"
click at [528, 131] on span "Download" at bounding box center [522, 136] width 42 height 13
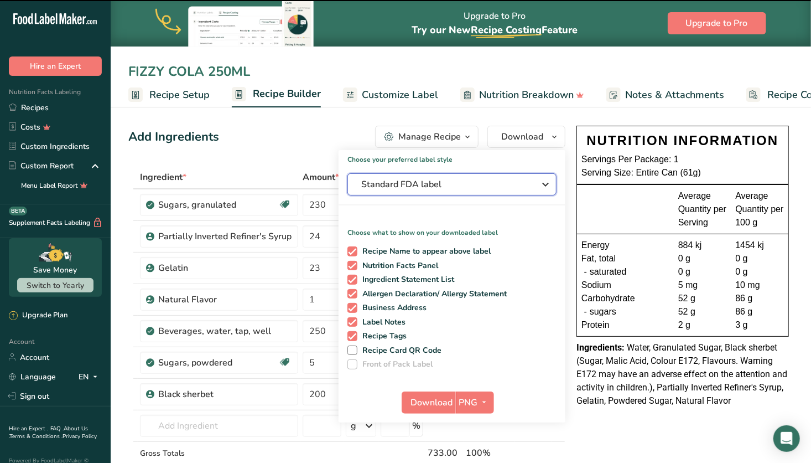
click at [503, 191] on button "Standard FDA label" at bounding box center [452, 184] width 209 height 22
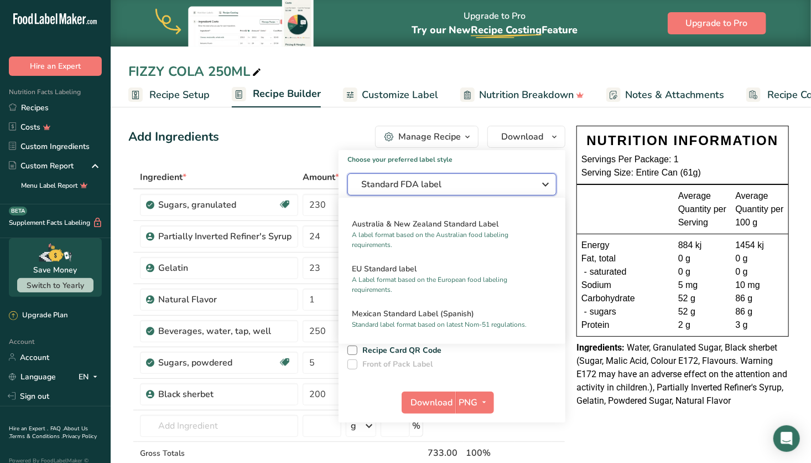
scroll to position [524, 0]
click at [465, 229] on h2 "Australia & New Zealand Standard Label" at bounding box center [452, 223] width 200 height 12
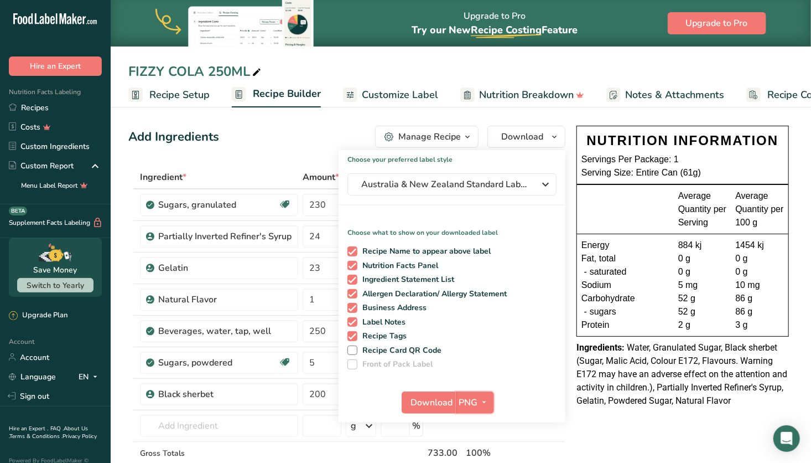
click at [474, 407] on span "PNG" at bounding box center [468, 402] width 19 height 13
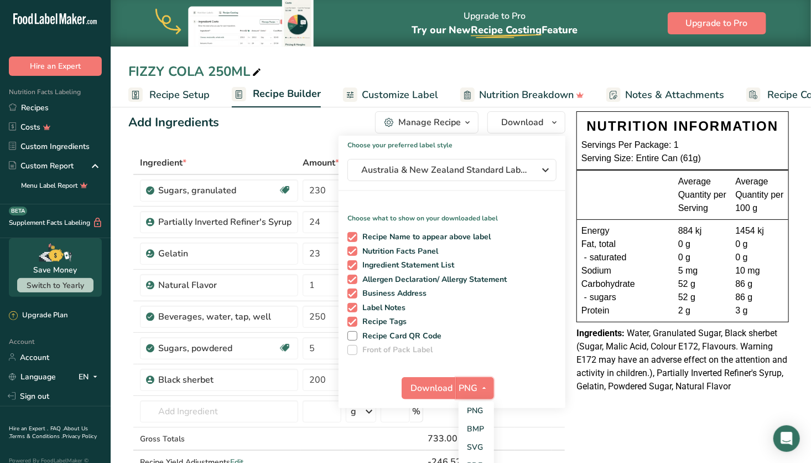
scroll to position [21, 0]
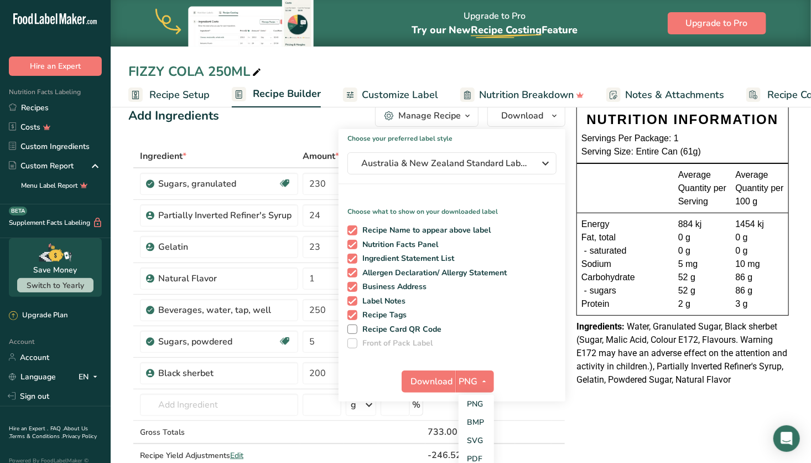
click at [474, 442] on link "SVG" at bounding box center [476, 440] width 35 height 18
click at [429, 382] on span "Download" at bounding box center [432, 381] width 42 height 13
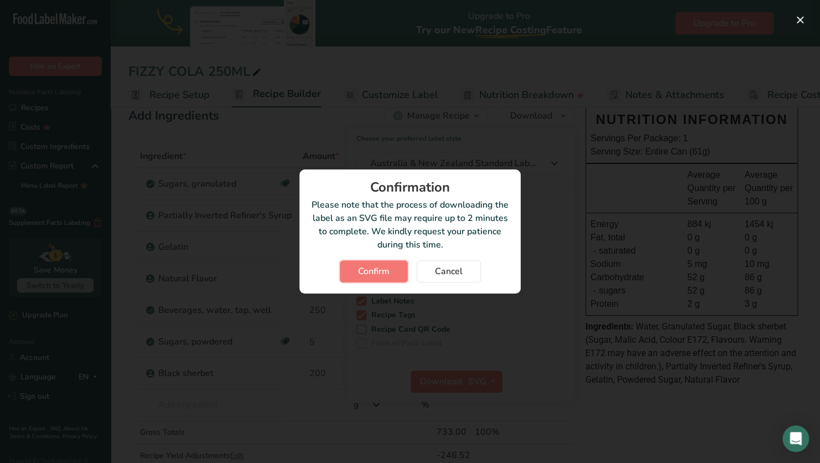
click at [388, 263] on button "Confirm" at bounding box center [374, 271] width 68 height 22
